Goal: Transaction & Acquisition: Purchase product/service

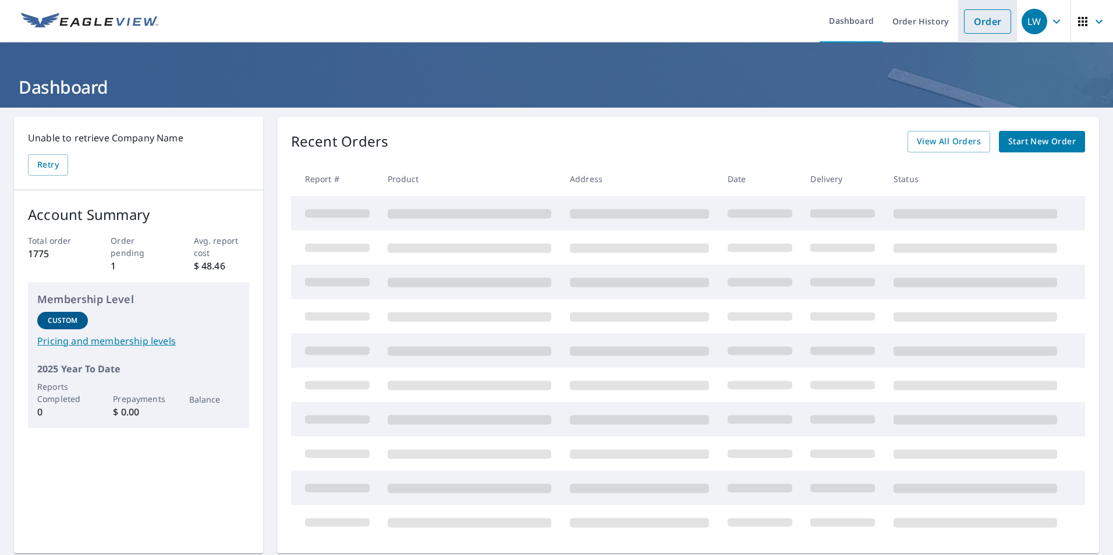
click at [967, 27] on link "Order" at bounding box center [987, 21] width 47 height 24
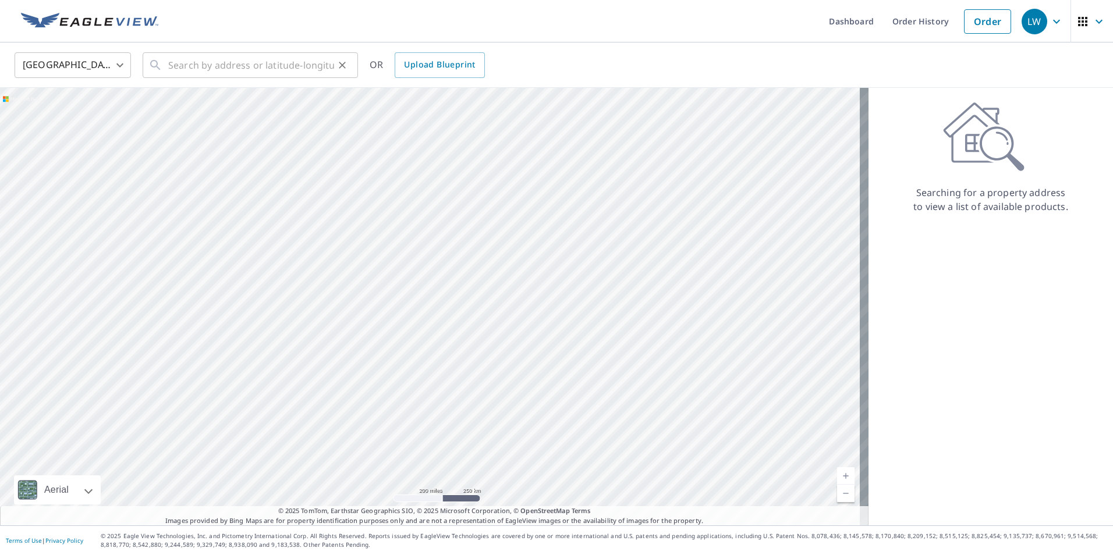
click at [157, 64] on icon at bounding box center [155, 65] width 10 height 10
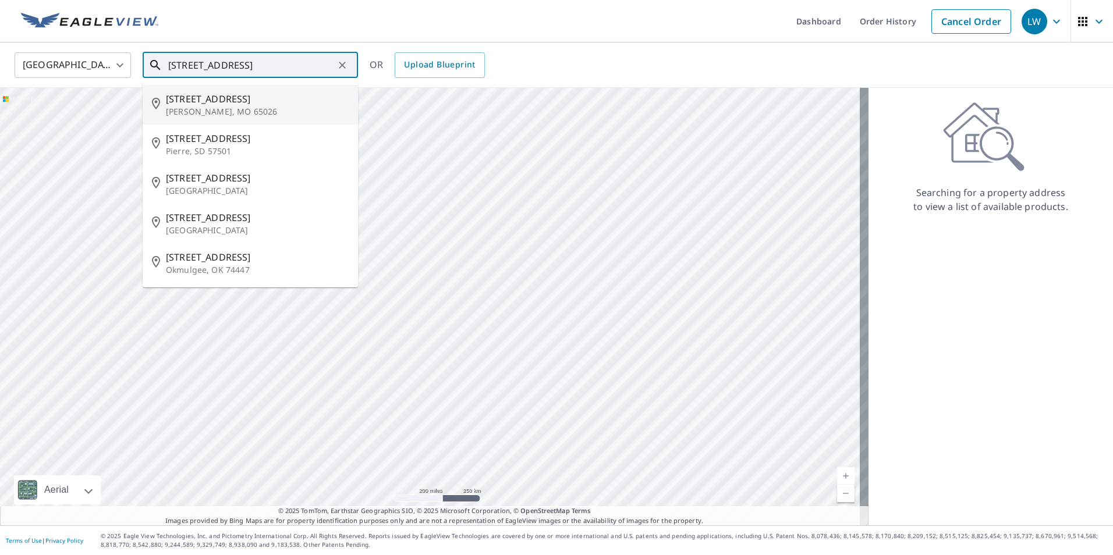
click at [210, 101] on span "[STREET_ADDRESS]" at bounding box center [257, 99] width 183 height 14
type input "[STREET_ADDRESS][PERSON_NAME]"
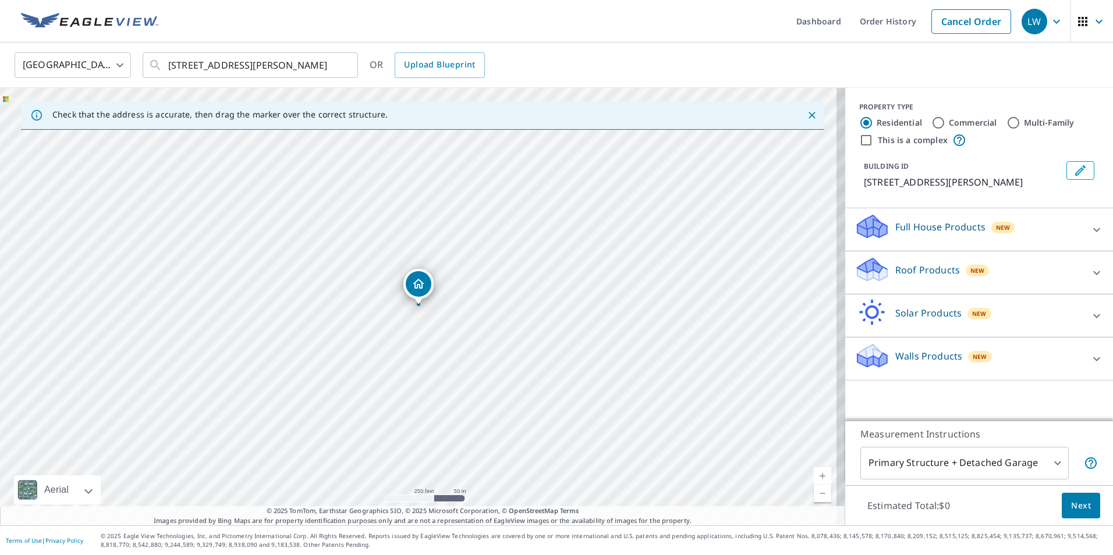
click at [896, 274] on p "Roof Products" at bounding box center [928, 270] width 65 height 14
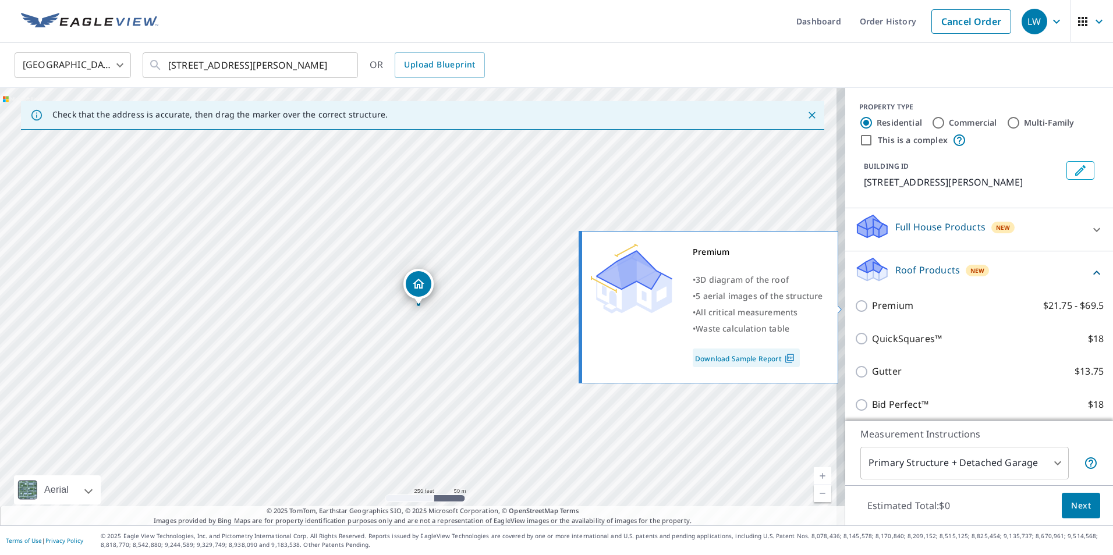
click at [855, 307] on input "Premium $21.75 - $69.5" at bounding box center [863, 306] width 17 height 14
checkbox input "true"
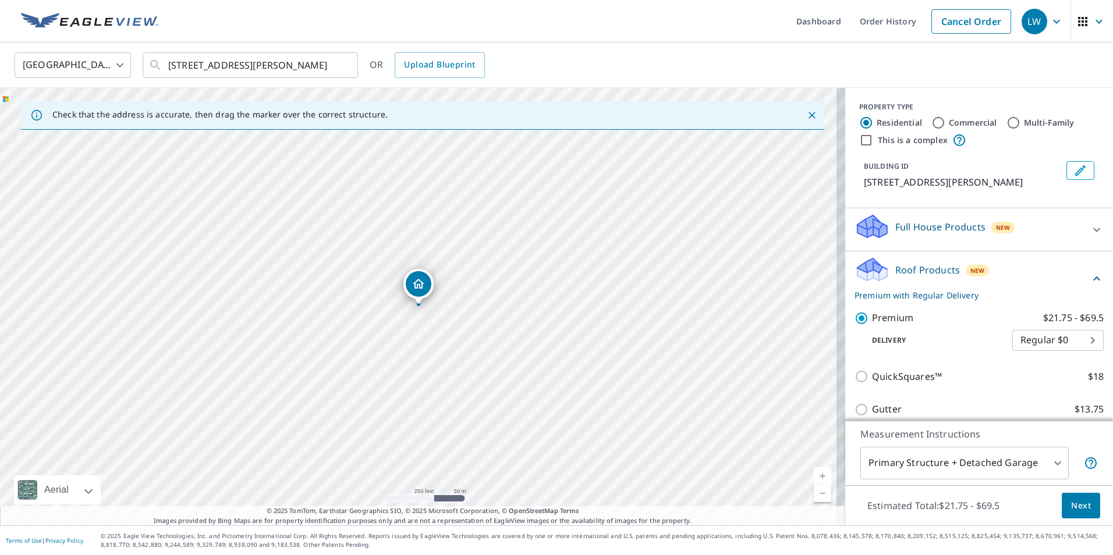
click at [909, 463] on body "LW LW Dashboard Order History Cancel Order LW [GEOGRAPHIC_DATA] [GEOGRAPHIC_DAT…" at bounding box center [556, 277] width 1113 height 555
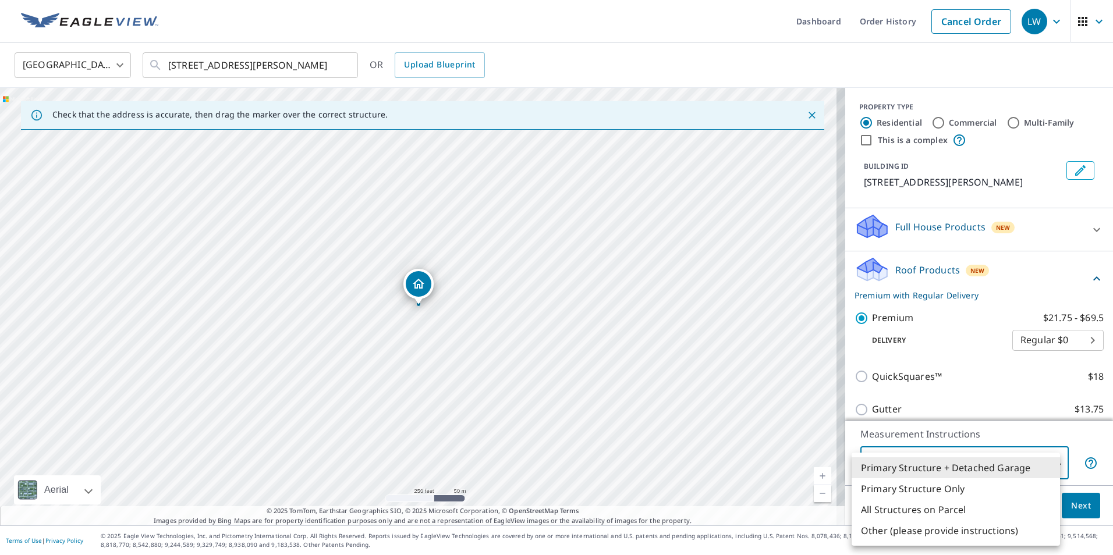
click at [908, 493] on li "Primary Structure Only" at bounding box center [956, 489] width 208 height 21
type input "2"
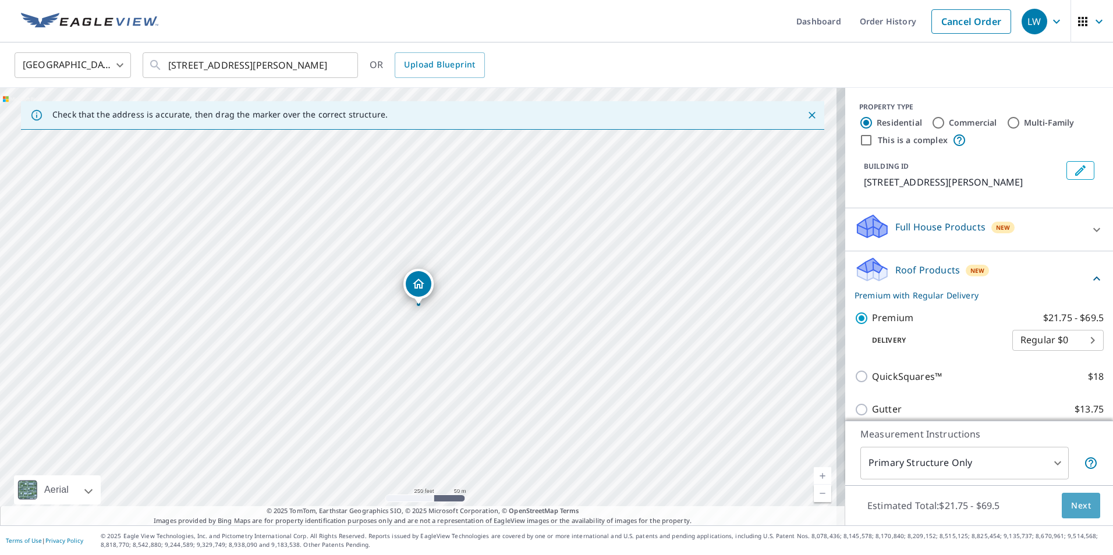
click at [1071, 512] on span "Next" at bounding box center [1081, 506] width 20 height 15
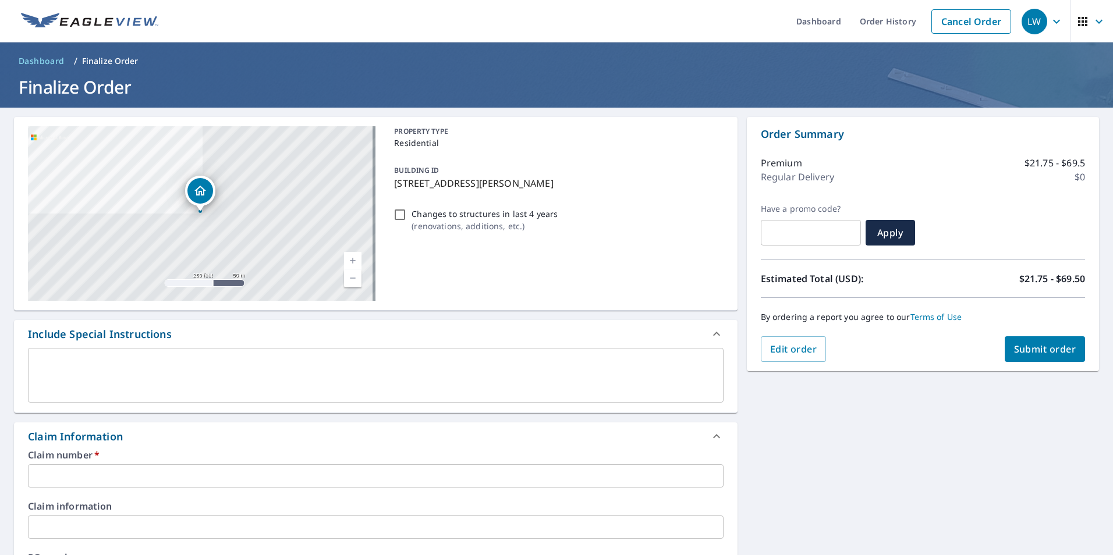
click at [105, 475] on input "text" at bounding box center [376, 476] width 696 height 23
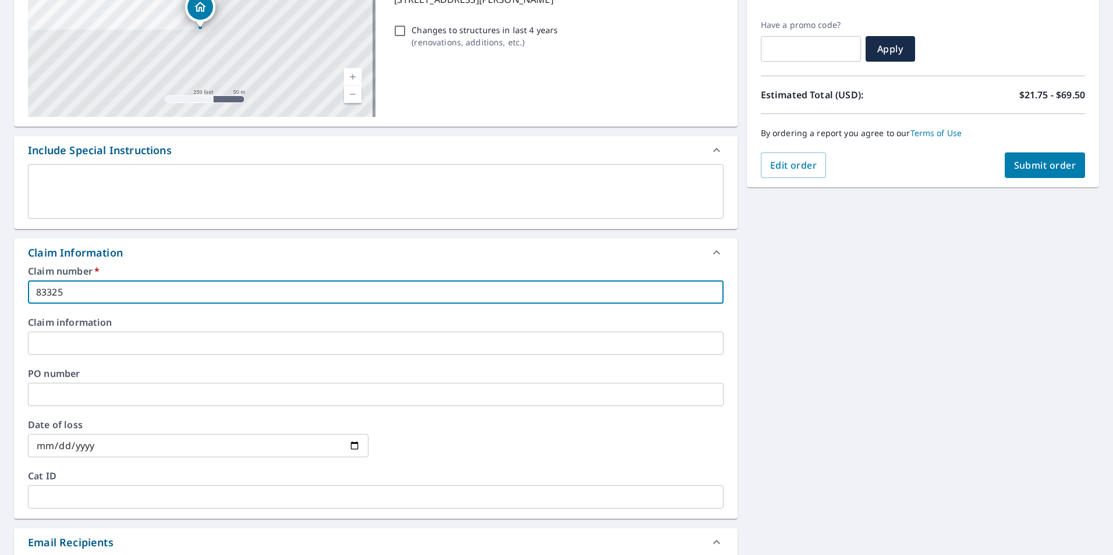
scroll to position [349, 0]
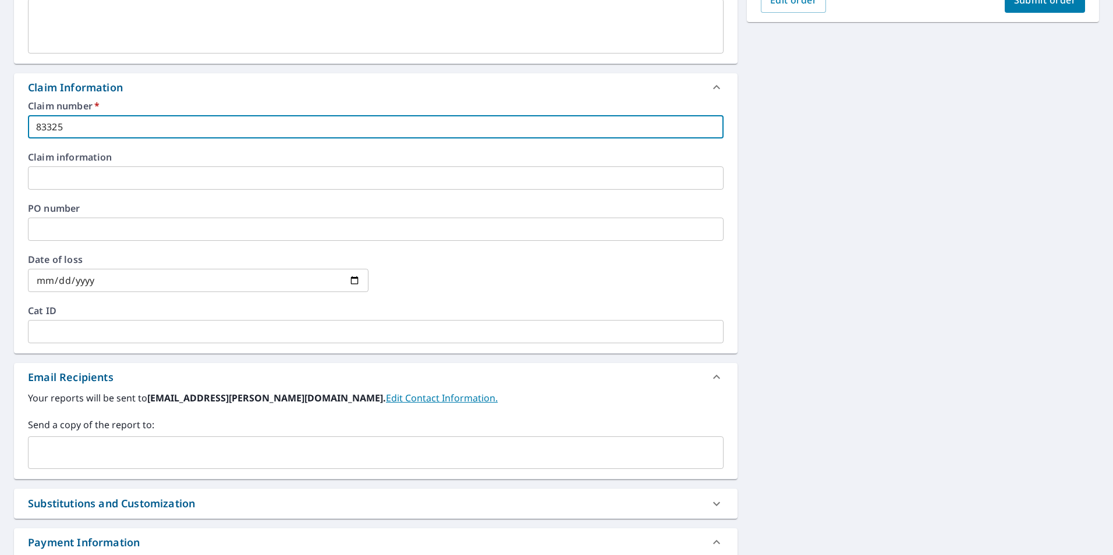
type input "83325"
click at [164, 447] on input "text" at bounding box center [367, 453] width 668 height 22
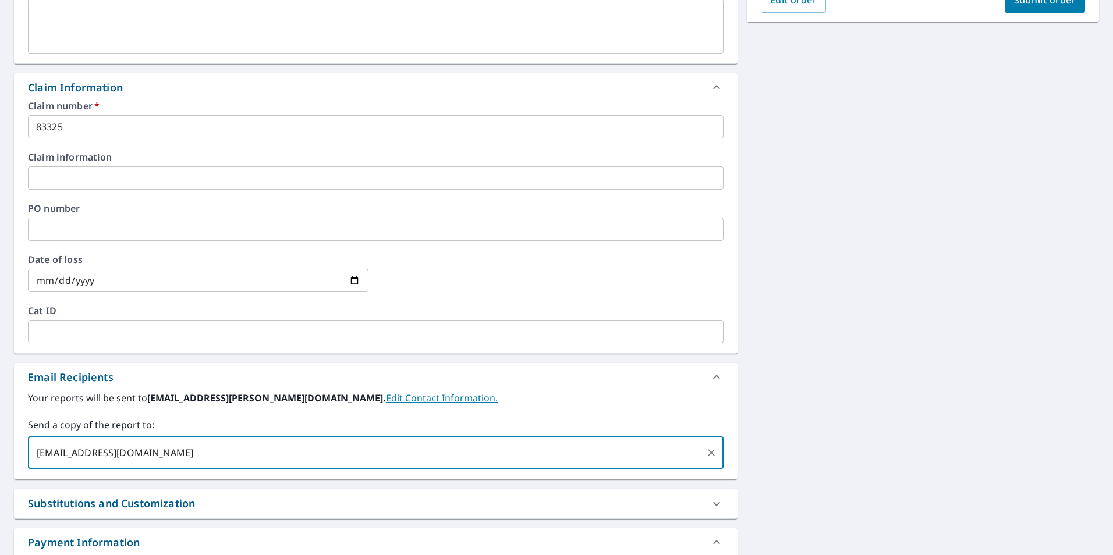
type input "[EMAIL_ADDRESS][DOMAIN_NAME]"
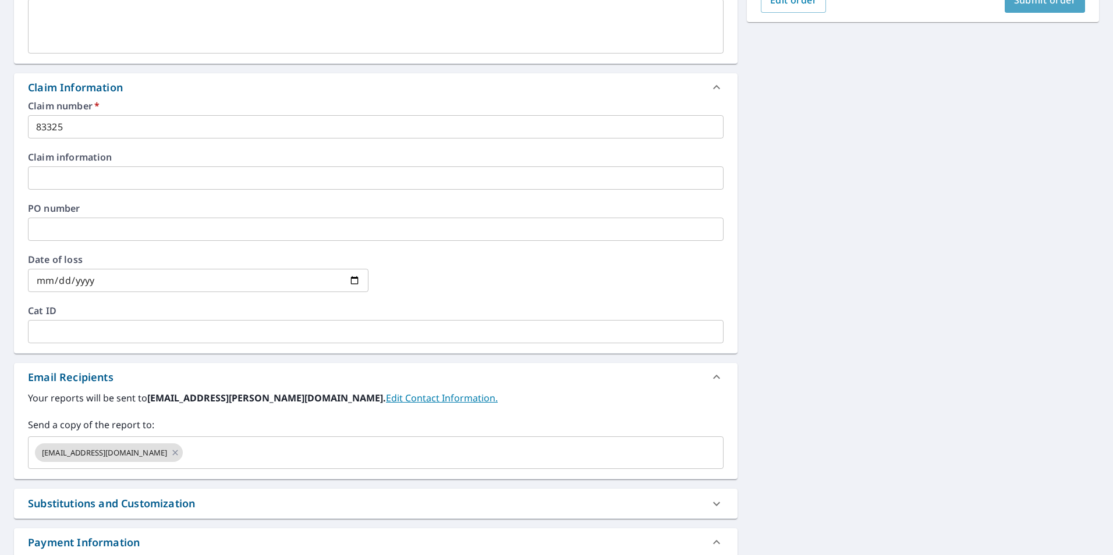
click at [1026, 11] on button "Submit order" at bounding box center [1045, 0] width 81 height 26
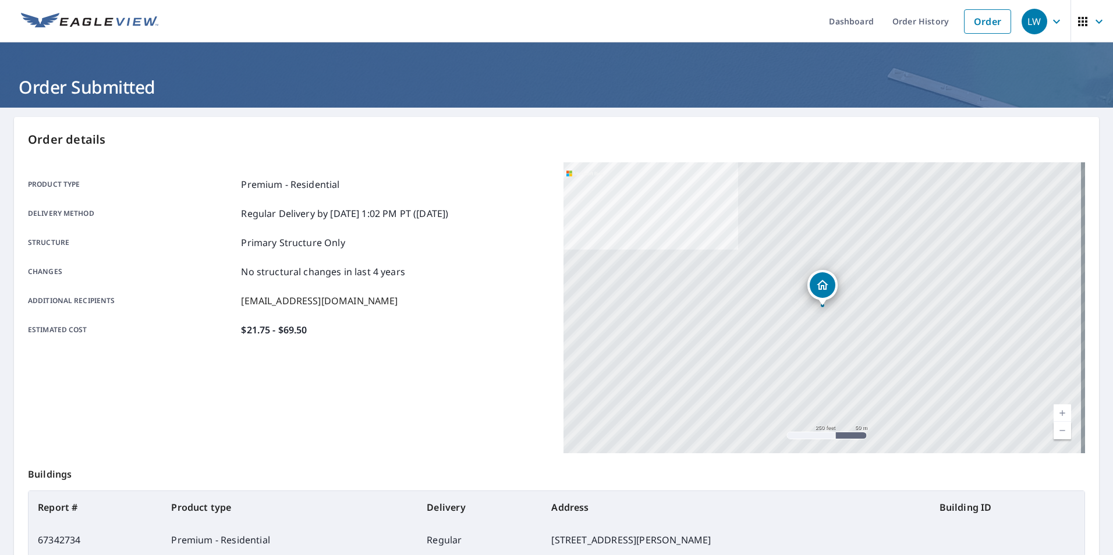
click at [1027, 20] on div "LW" at bounding box center [1035, 22] width 26 height 26
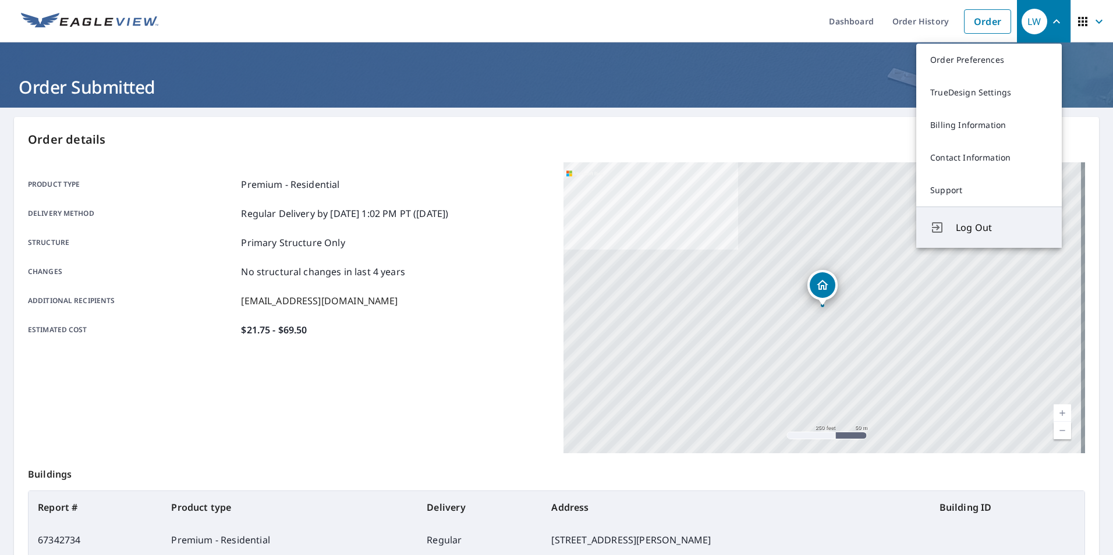
click at [980, 229] on span "Log Out" at bounding box center [1002, 228] width 92 height 14
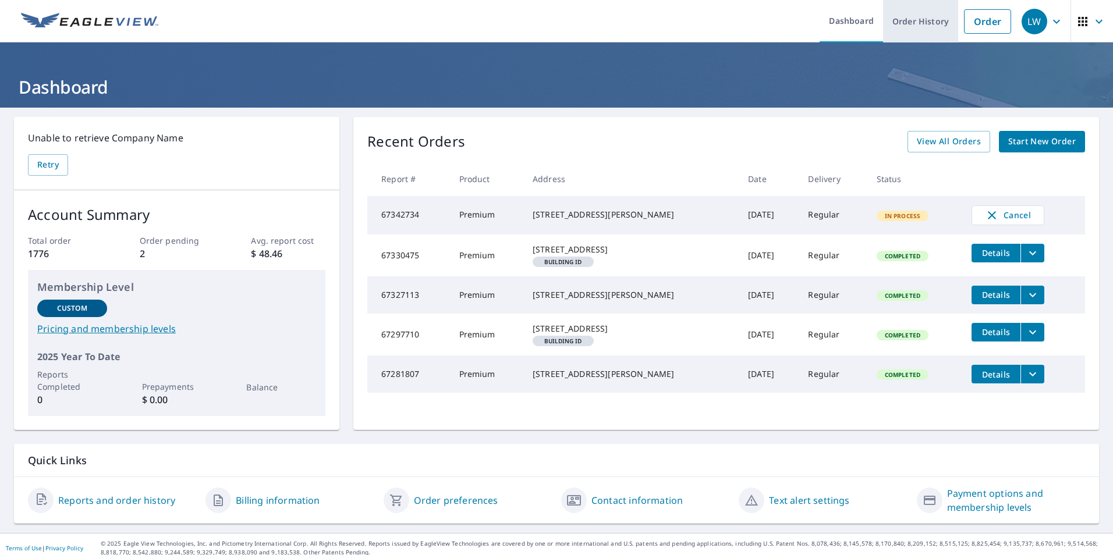
click at [913, 26] on link "Order History" at bounding box center [920, 21] width 75 height 43
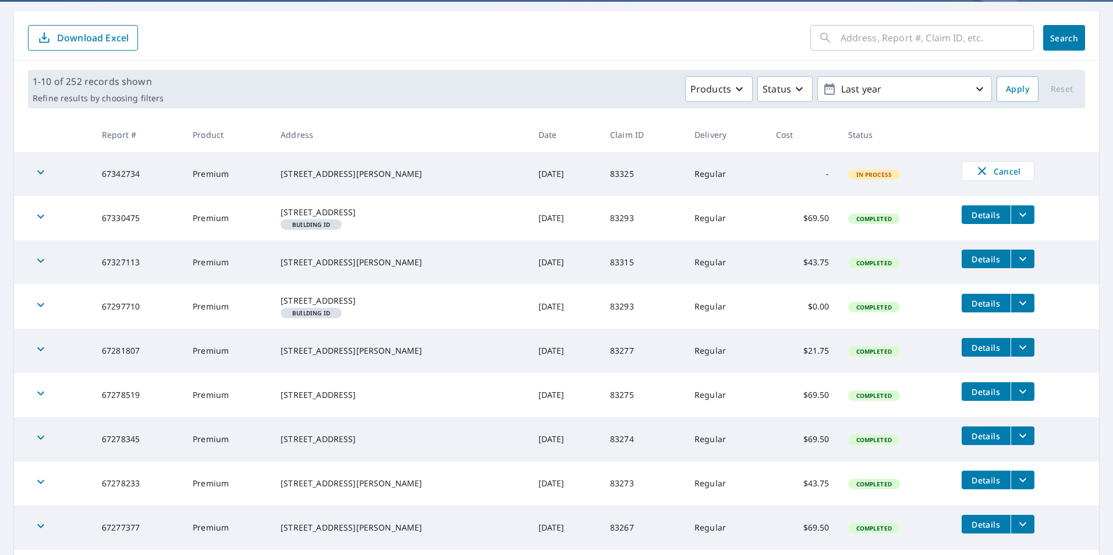
scroll to position [116, 0]
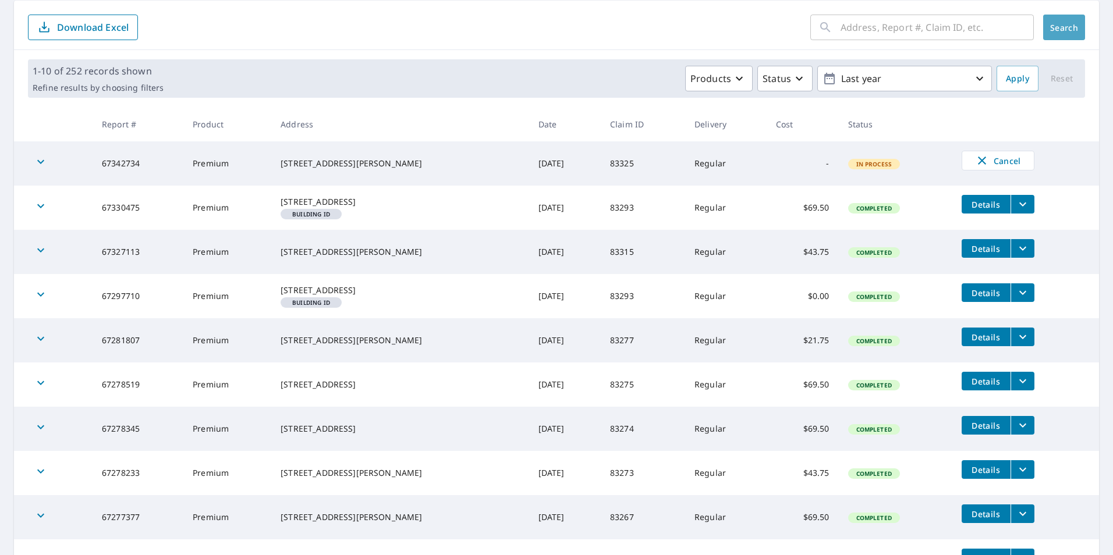
click at [1057, 29] on span "Search" at bounding box center [1064, 27] width 23 height 11
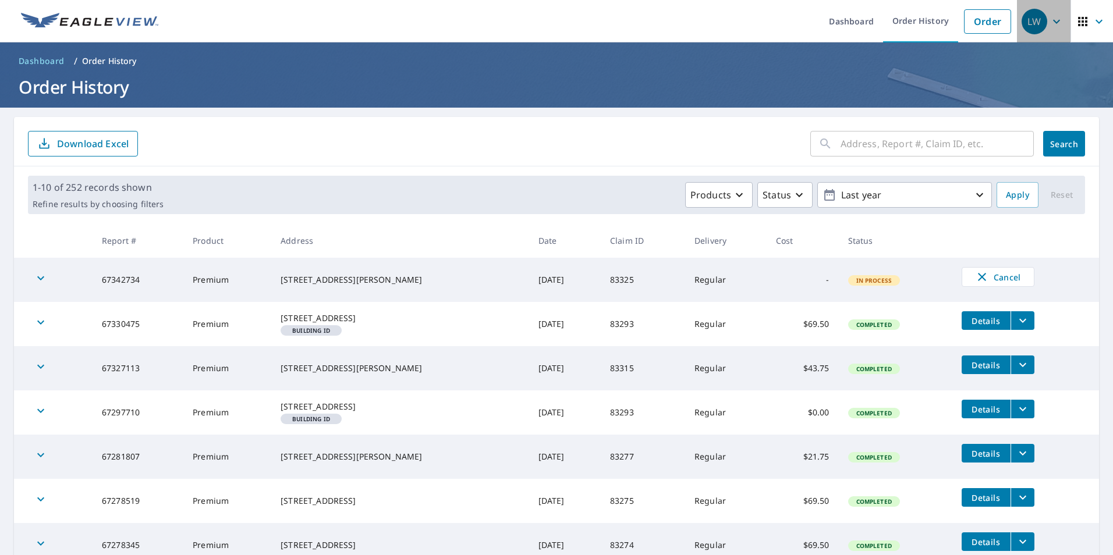
click at [1027, 25] on div "LW" at bounding box center [1035, 22] width 26 height 26
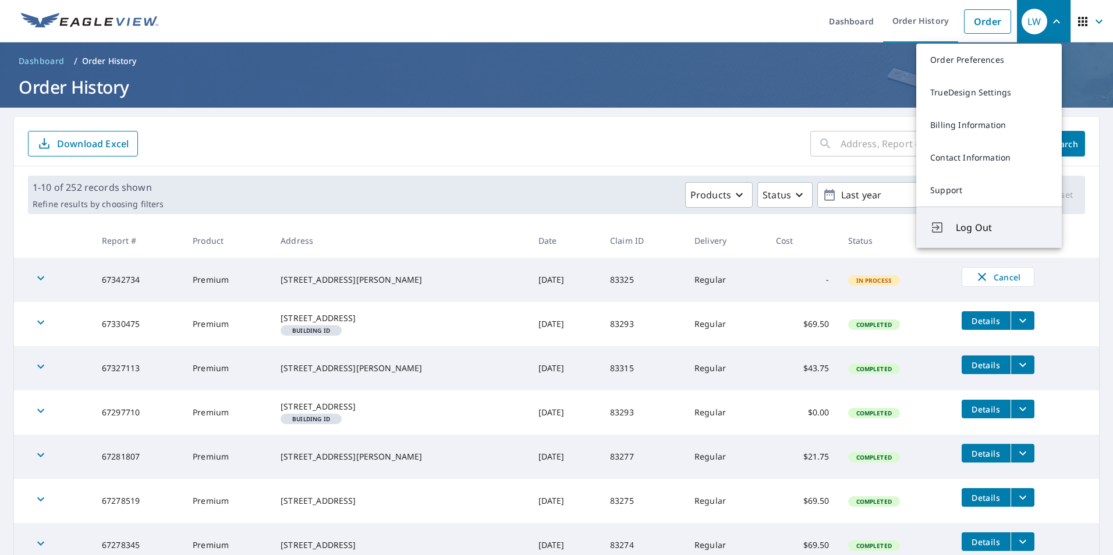
click at [979, 231] on span "Log Out" at bounding box center [1002, 228] width 92 height 14
